Goal: Information Seeking & Learning: Learn about a topic

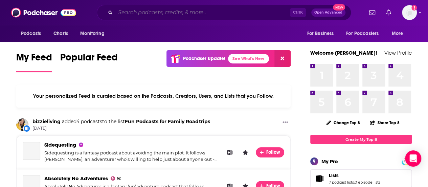
click at [186, 14] on input "Search podcasts, credits, & more..." at bounding box center [202, 12] width 175 height 11
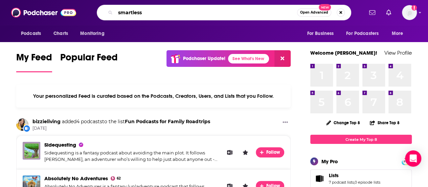
type input "smartless"
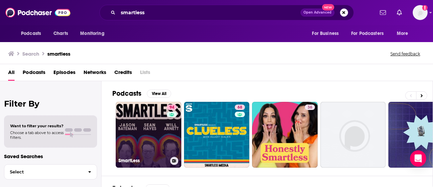
click at [138, 120] on link "94 SmartLess" at bounding box center [149, 135] width 66 height 66
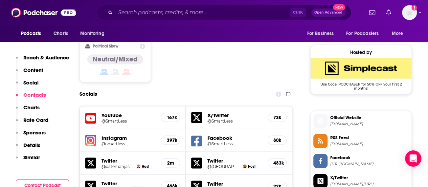
scroll to position [519, 0]
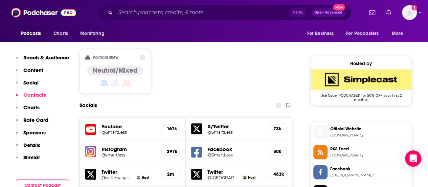
click at [105, 129] on h5 "@SmartLess" at bounding box center [129, 131] width 54 height 5
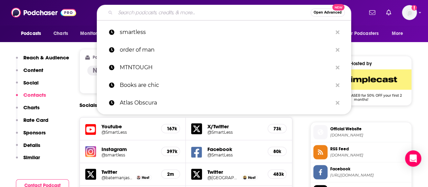
click at [152, 11] on input "Search podcasts, credits, & more..." at bounding box center [212, 12] width 195 height 11
paste input "[PERSON_NAME]"
type input "[PERSON_NAME]"
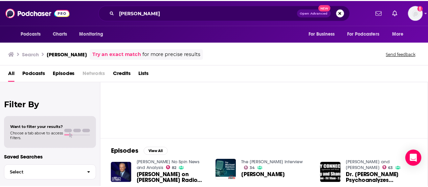
scroll to position [34, 0]
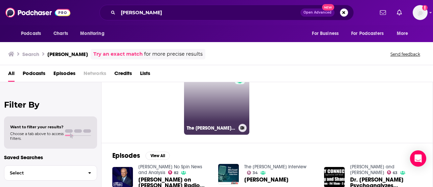
click at [213, 122] on link "68 The [PERSON_NAME] Show" at bounding box center [217, 102] width 66 height 66
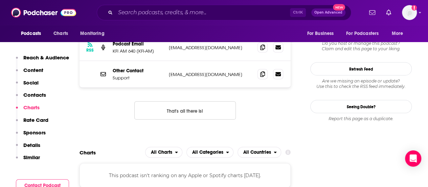
scroll to position [655, 0]
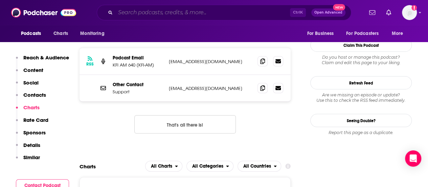
click at [178, 15] on input "Search podcasts, credits, & more..." at bounding box center [202, 12] width 175 height 11
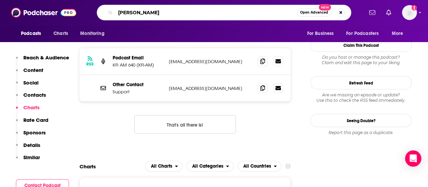
type input "[PERSON_NAME]"
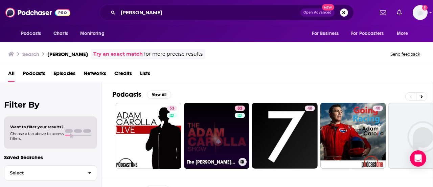
click at [221, 112] on link "83 The [PERSON_NAME] Show" at bounding box center [217, 136] width 66 height 66
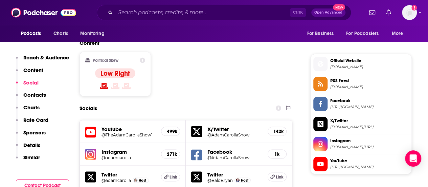
scroll to position [598, 0]
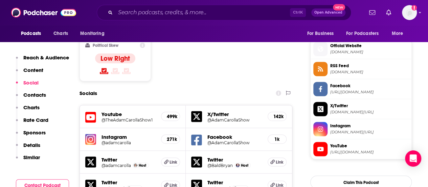
click at [127, 117] on h5 "@TheAdamCarollaShow1" at bounding box center [129, 119] width 54 height 5
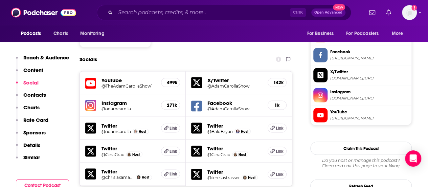
scroll to position [745, 0]
